Goal: Information Seeking & Learning: Learn about a topic

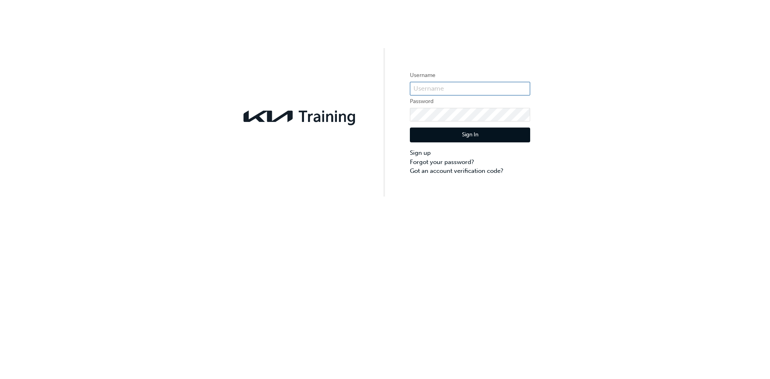
type input "KAU86231C8"
click at [496, 142] on button "Sign In" at bounding box center [470, 135] width 120 height 15
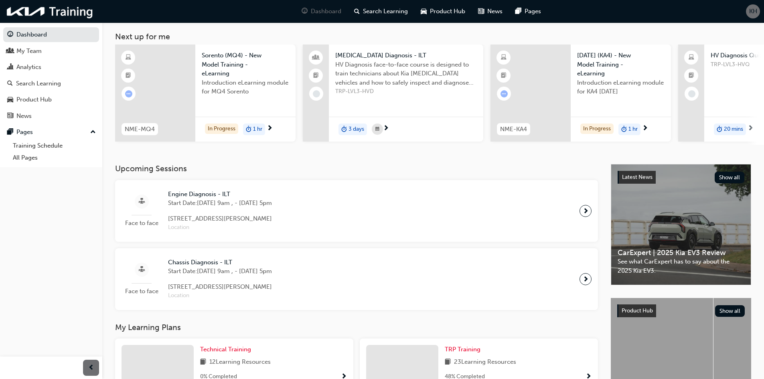
scroll to position [80, 0]
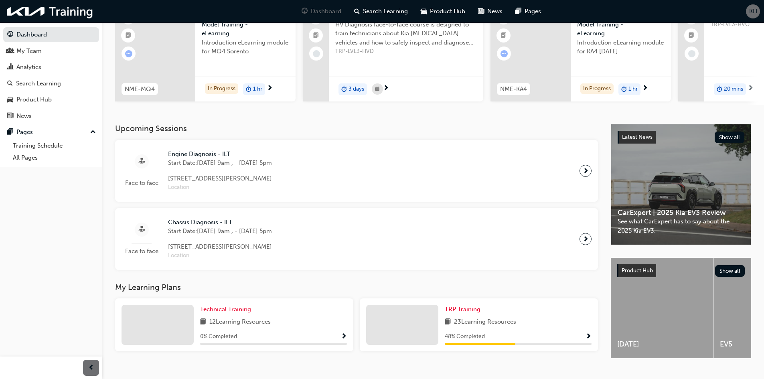
click at [213, 154] on span "Engine Diagnosis - ILT" at bounding box center [220, 154] width 104 height 9
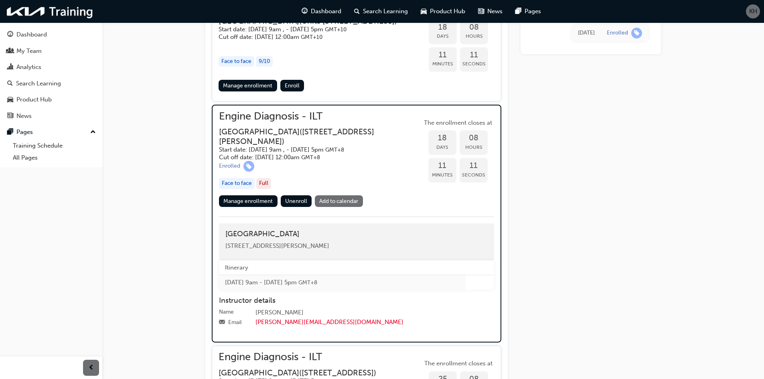
scroll to position [443, 0]
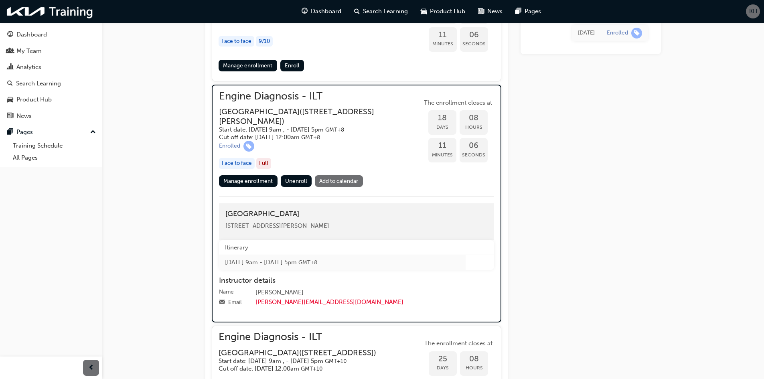
click at [236, 164] on div "Face to face" at bounding box center [237, 163] width 36 height 11
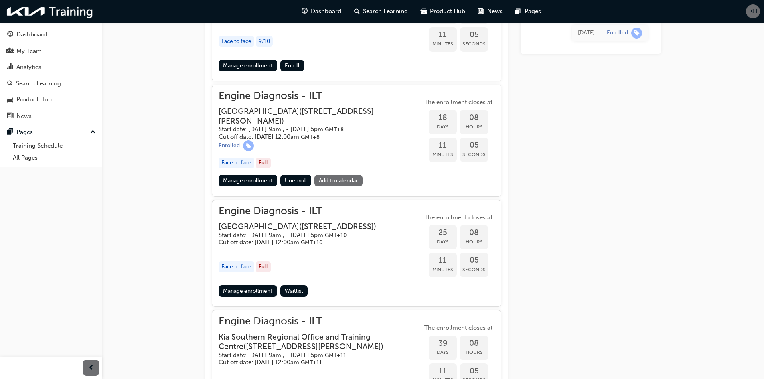
click at [236, 164] on div "Face to face" at bounding box center [237, 163] width 36 height 11
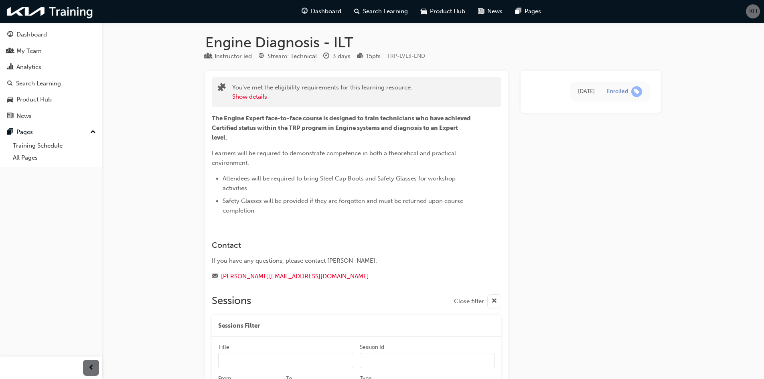
scroll to position [0, 0]
